Goal: Transaction & Acquisition: Purchase product/service

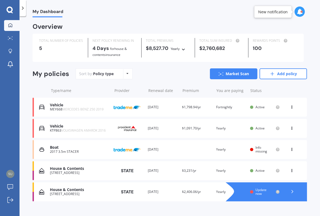
click at [8, 172] on img at bounding box center [10, 174] width 8 height 8
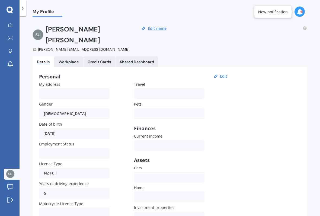
click at [12, 30] on link "My Dashboard" at bounding box center [11, 25] width 15 height 11
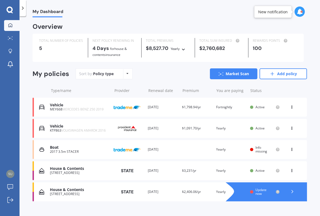
click at [290, 189] on icon at bounding box center [292, 191] width 5 height 5
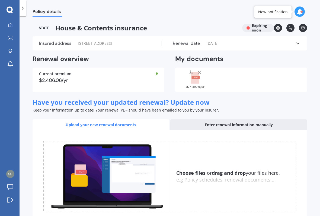
click at [13, 25] on div at bounding box center [10, 25] width 8 height 5
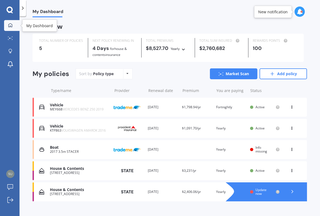
click at [60, 107] on div "MEY668 MERCEDES BENZ 250 2019" at bounding box center [79, 109] width 59 height 4
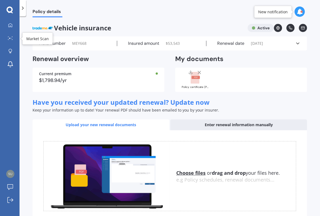
click at [10, 38] on icon at bounding box center [10, 38] width 5 height 4
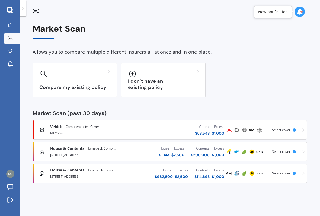
click at [52, 131] on div "MEY668" at bounding box center [91, 132] width 82 height 7
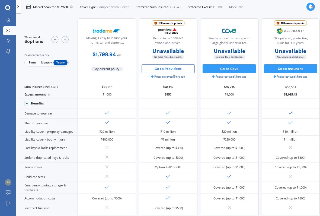
click at [163, 73] on button "Go to Provident" at bounding box center [168, 68] width 53 height 9
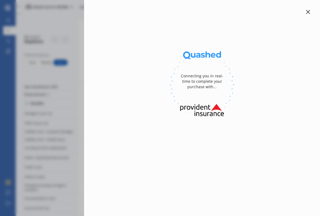
select select "450"
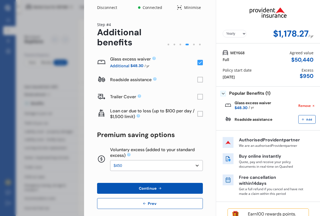
click at [148, 200] on button "Prev" at bounding box center [150, 203] width 106 height 11
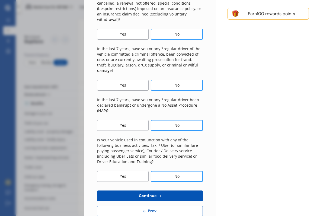
scroll to position [157, 0]
click at [158, 193] on icon at bounding box center [160, 195] width 5 height 4
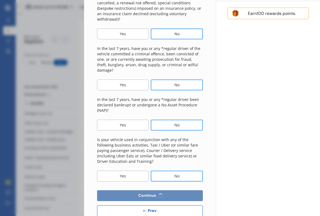
select select "450"
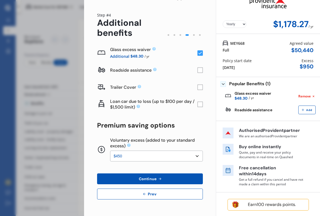
scroll to position [0, 0]
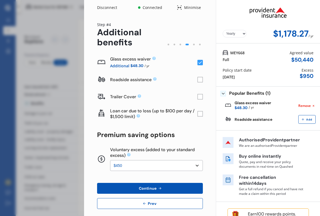
click at [243, 31] on select "Yearly Monthly" at bounding box center [235, 34] width 24 height 8
select select "Monthly"
click at [55, 98] on div "Disconnect Connected Minimise Yearly Monthly $117.81 / mo Step # 4 Additional b…" at bounding box center [160, 108] width 320 height 216
click at [70, 111] on div "Disconnect Connected Minimise Yearly Monthly $117.81 / mo Step # 4 Additional b…" at bounding box center [160, 108] width 320 height 216
click at [181, 7] on icon at bounding box center [179, 7] width 5 height 7
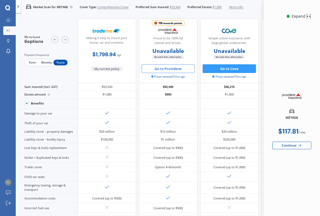
click at [48, 63] on span "Monthly" at bounding box center [46, 63] width 14 height 6
click at [30, 64] on span "Fortn" at bounding box center [32, 63] width 14 height 6
click at [160, 69] on button "Go to Provident" at bounding box center [168, 68] width 53 height 9
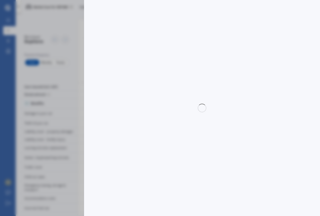
select select "Yearly"
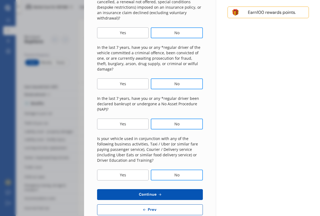
scroll to position [158, 0]
click at [146, 192] on span "Continue" at bounding box center [148, 194] width 20 height 4
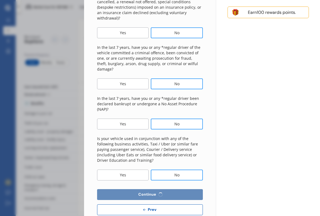
scroll to position [9, 0]
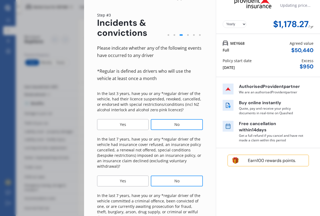
select select "450"
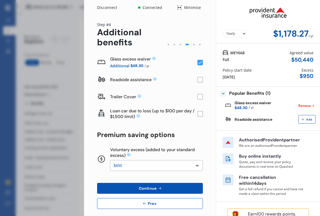
scroll to position [0, 0]
click at [183, 8] on div "Minimise" at bounding box center [192, 7] width 21 height 5
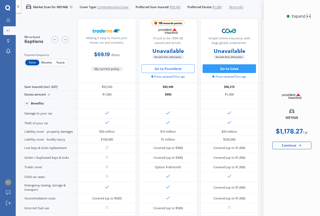
click at [227, 70] on button "Go to Cove" at bounding box center [229, 68] width 53 height 9
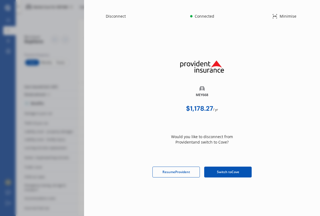
click at [278, 14] on div "Minimise" at bounding box center [287, 16] width 21 height 5
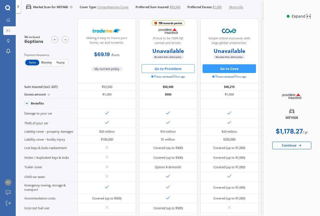
click at [157, 69] on button "Go to Provident" at bounding box center [168, 68] width 53 height 9
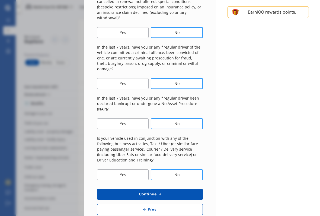
scroll to position [158, 0]
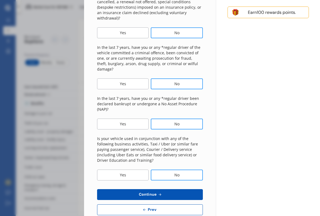
click at [155, 192] on span "Continue" at bounding box center [148, 194] width 20 height 4
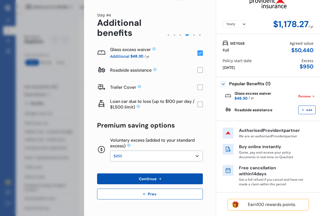
scroll to position [0, 0]
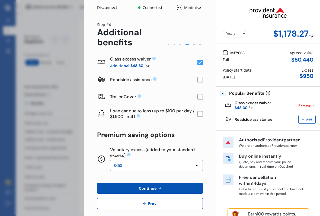
click at [192, 165] on select "None $200 $450 $700 $950 $1,200 $1,700" at bounding box center [156, 165] width 93 height 11
click at [193, 165] on select "None $200 $450 $700 $950 $1,200 $1,700" at bounding box center [156, 165] width 93 height 11
select select "0"
click at [165, 185] on button "Continue" at bounding box center [150, 188] width 106 height 11
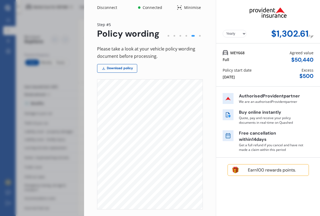
click at [182, 3] on div "Disconnect Connected Minimise" at bounding box center [150, 5] width 132 height 11
click at [179, 5] on icon at bounding box center [179, 7] width 5 height 7
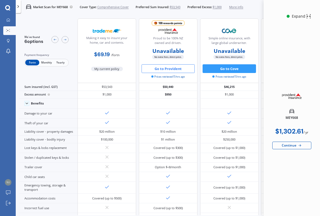
click at [172, 68] on button "Go to Provident" at bounding box center [168, 68] width 53 height 9
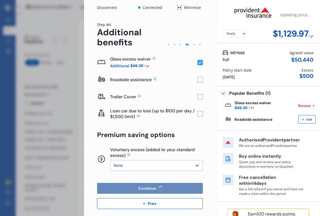
click at [194, 165] on select "None $200 $450 $700 $950 $1,200 $1,700" at bounding box center [156, 165] width 93 height 11
select select "450"
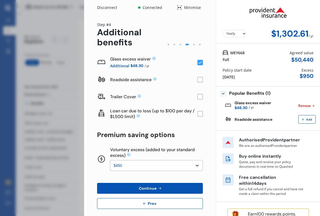
click at [159, 184] on button "Continue" at bounding box center [150, 188] width 106 height 11
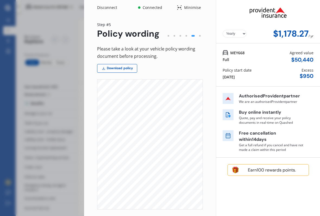
click at [180, 10] on icon at bounding box center [179, 7] width 5 height 7
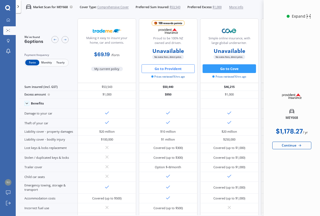
click at [158, 69] on button "Go to Provident" at bounding box center [168, 68] width 53 height 9
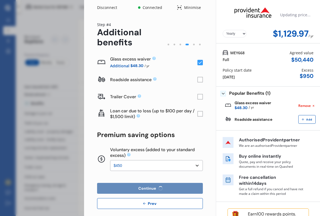
click at [197, 164] on select "None $200 $450 $700 $950 $1,200 $1,700" at bounding box center [156, 165] width 93 height 11
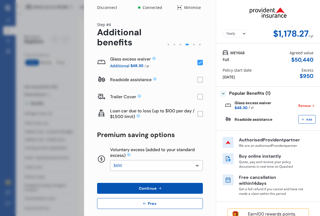
select select "700"
click at [141, 186] on span "Continue" at bounding box center [148, 188] width 20 height 4
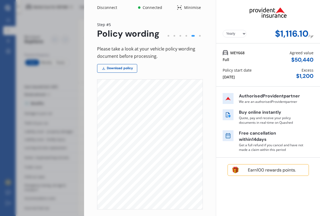
click at [178, 7] on icon at bounding box center [179, 7] width 5 height 7
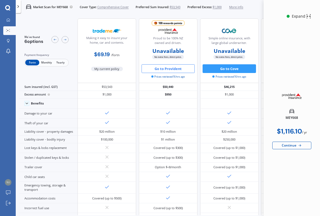
click at [161, 69] on button "Go to Provident" at bounding box center [168, 68] width 53 height 9
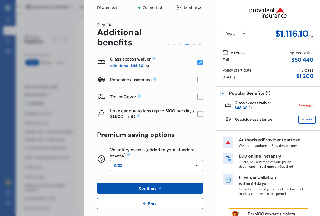
click at [196, 165] on select "None $200 $450 $700 $950 $1,200 $1,700" at bounding box center [156, 165] width 93 height 11
select select "450"
click at [156, 186] on span "Continue" at bounding box center [148, 188] width 20 height 4
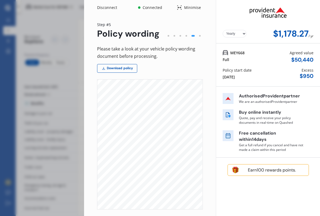
click at [241, 35] on select "Yearly Monthly" at bounding box center [235, 34] width 24 height 8
click at [241, 34] on select "Yearly Monthly" at bounding box center [235, 34] width 24 height 8
select select "Yearly"
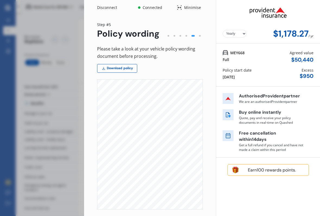
click at [262, 170] on div "Earn 100 rewards points." at bounding box center [272, 169] width 64 height 5
click at [249, 192] on div "Yearly Monthly $1,178.27 / yr MEY668 Full Agreed value $ 50,440 Policy start da…" at bounding box center [268, 143] width 104 height 287
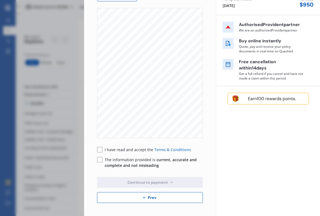
scroll to position [71, 0]
click at [101, 150] on rect at bounding box center [99, 149] width 5 height 5
click at [101, 160] on rect at bounding box center [99, 159] width 5 height 5
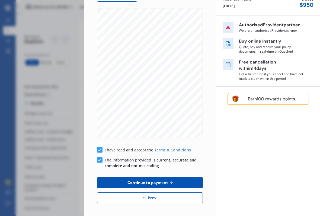
scroll to position [0, 0]
click at [116, 199] on button "Prev" at bounding box center [150, 197] width 106 height 11
select select "450"
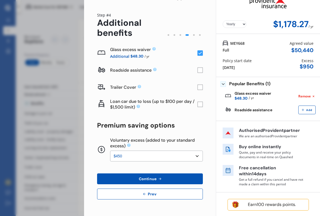
click at [111, 196] on button "Prev" at bounding box center [150, 194] width 106 height 11
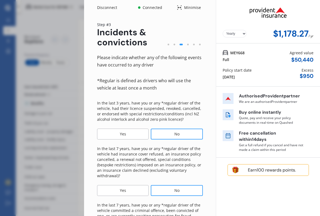
click at [188, 5] on div "Minimise" at bounding box center [192, 7] width 21 height 5
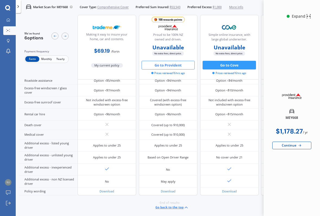
scroll to position [254, 0]
click at [290, 144] on div "Continue" at bounding box center [291, 146] width 39 height 8
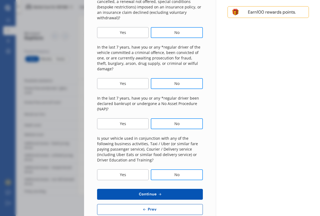
scroll to position [158, 0]
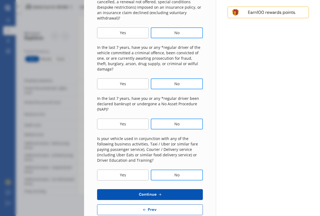
click at [147, 189] on button "Continue" at bounding box center [150, 194] width 106 height 11
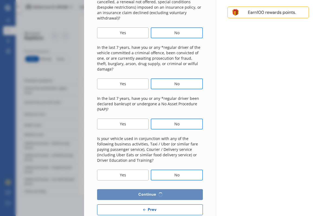
scroll to position [9, 0]
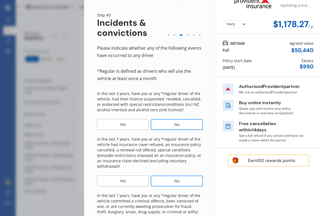
select select "450"
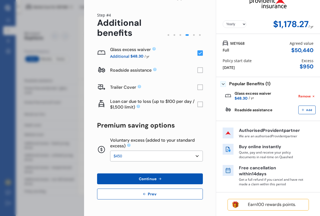
scroll to position [0, 0]
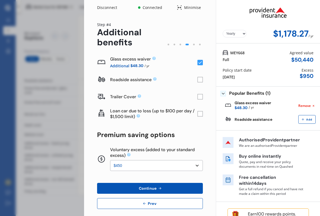
click at [242, 35] on select "Yearly Monthly" at bounding box center [235, 34] width 24 height 8
select select "Monthly"
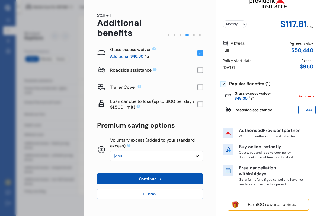
scroll to position [9, 0]
click at [136, 179] on button "Continue" at bounding box center [150, 178] width 106 height 11
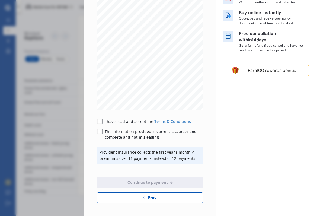
scroll to position [99, 0]
click at [99, 123] on rect at bounding box center [99, 121] width 5 height 5
click at [101, 132] on rect at bounding box center [99, 131] width 5 height 5
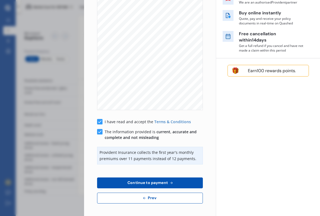
click at [120, 180] on button "Continue to payment" at bounding box center [150, 182] width 106 height 11
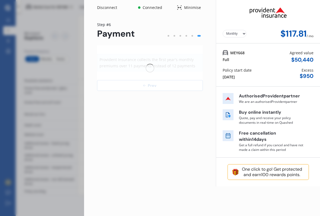
scroll to position [0, 0]
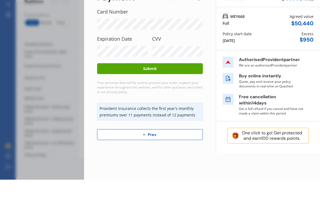
click at [155, 100] on button "Submit" at bounding box center [150, 105] width 106 height 11
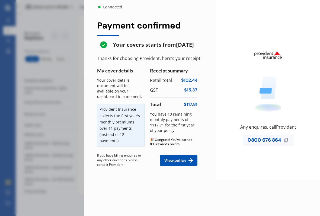
click at [178, 161] on span "View policy" at bounding box center [175, 160] width 24 height 4
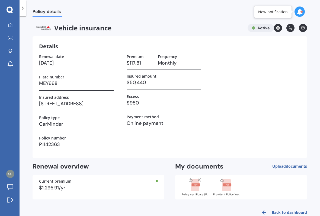
click at [13, 25] on div at bounding box center [10, 25] width 8 height 5
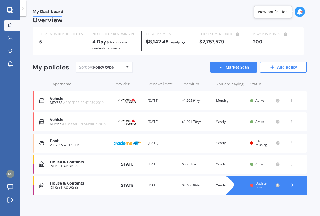
scroll to position [6, 0]
click at [12, 40] on div at bounding box center [10, 38] width 8 height 4
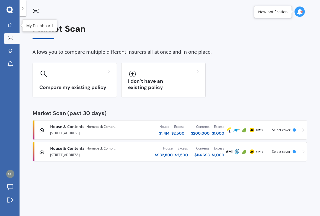
click at [10, 27] on icon at bounding box center [10, 25] width 4 height 4
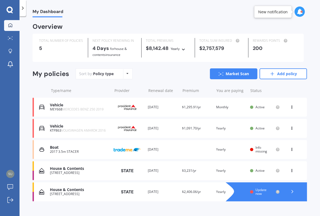
click at [71, 171] on div "[STREET_ADDRESS]" at bounding box center [79, 173] width 59 height 4
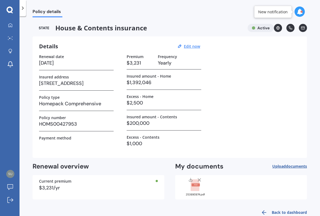
click at [11, 37] on icon at bounding box center [10, 38] width 5 height 4
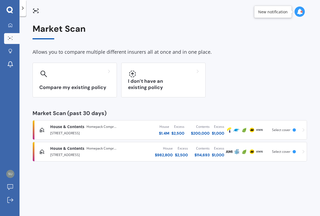
click at [65, 129] on span "House & Contents" at bounding box center [67, 126] width 34 height 5
